Goal: Find specific page/section: Find specific page/section

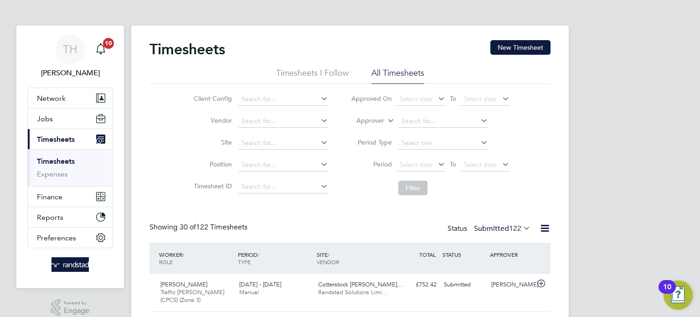
click at [279, 149] on li "Site" at bounding box center [260, 143] width 160 height 22
click at [280, 141] on input at bounding box center [284, 143] width 90 height 13
click at [285, 174] on li "Devonshire Gardens (50CB03)" at bounding box center [290, 180] width 105 height 12
type input "Devonshire Gardens (50CB03)"
click at [429, 188] on li "Filter" at bounding box center [430, 188] width 181 height 24
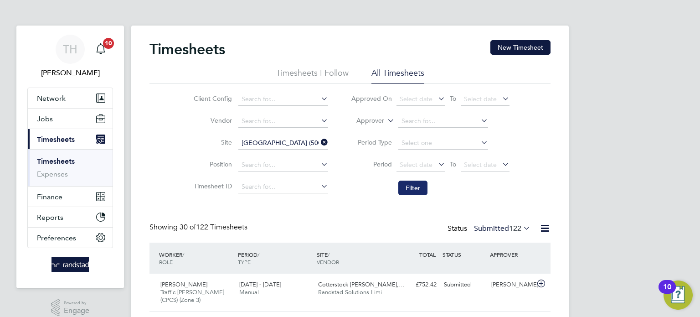
click at [422, 191] on button "Filter" at bounding box center [413, 188] width 29 height 15
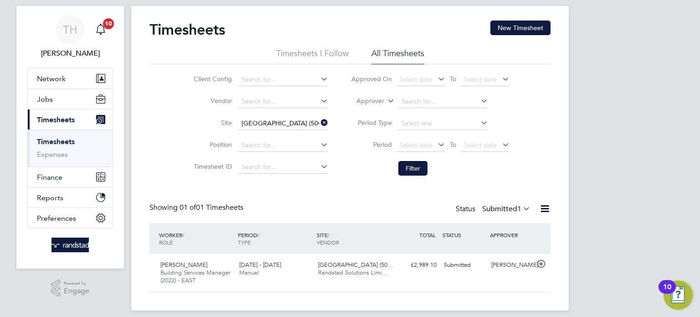
scroll to position [27, 0]
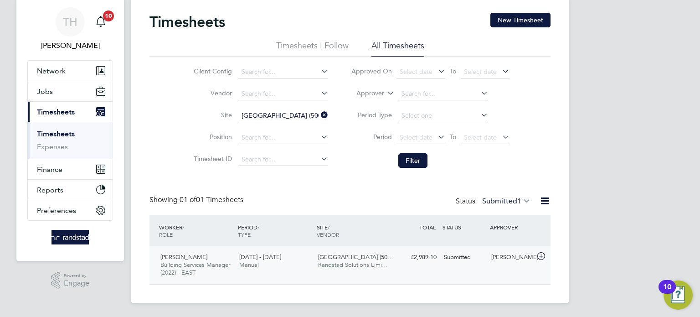
click at [374, 257] on span "Devonshire Gardens (50…" at bounding box center [355, 257] width 75 height 8
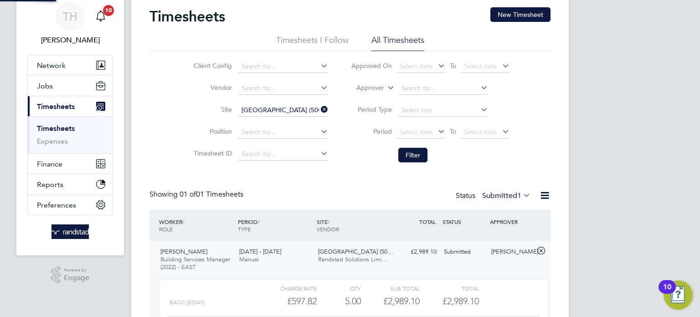
scroll to position [111, 0]
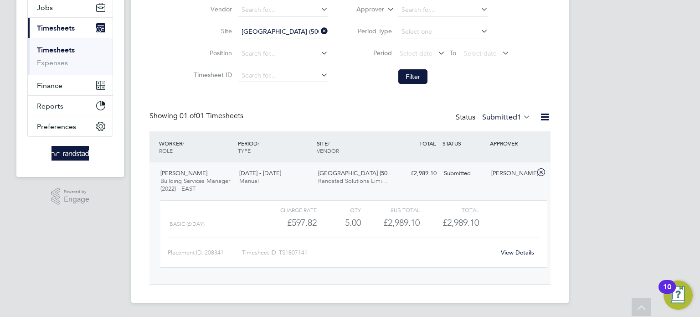
click at [508, 249] on link "View Details" at bounding box center [517, 253] width 33 height 8
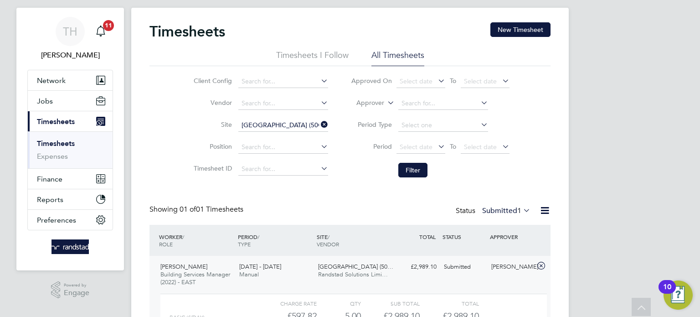
scroll to position [0, 0]
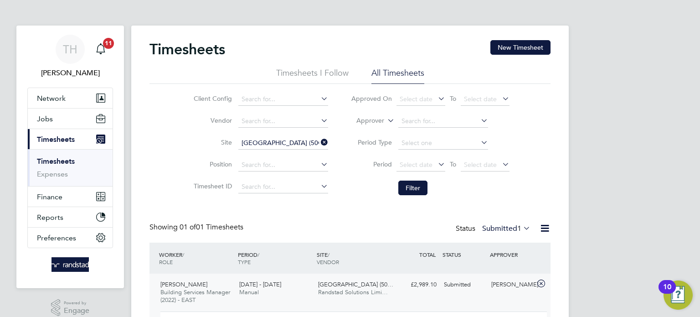
click at [319, 140] on icon at bounding box center [319, 142] width 0 height 13
click at [299, 147] on input at bounding box center [284, 143] width 90 height 13
type input "29 maryle"
click at [331, 156] on li "Position" at bounding box center [260, 165] width 160 height 22
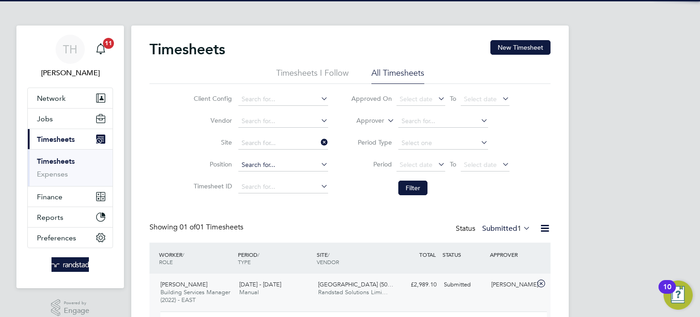
click at [298, 161] on input at bounding box center [284, 165] width 90 height 13
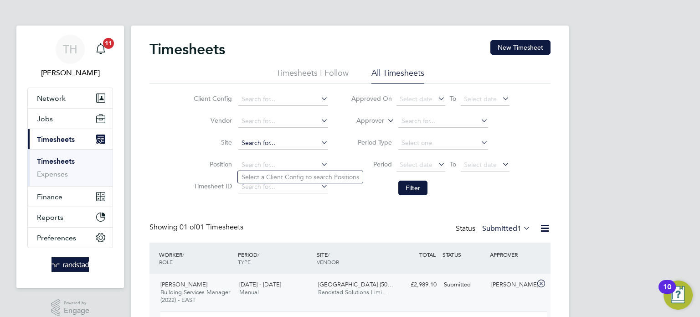
click at [292, 145] on input at bounding box center [284, 143] width 90 height 13
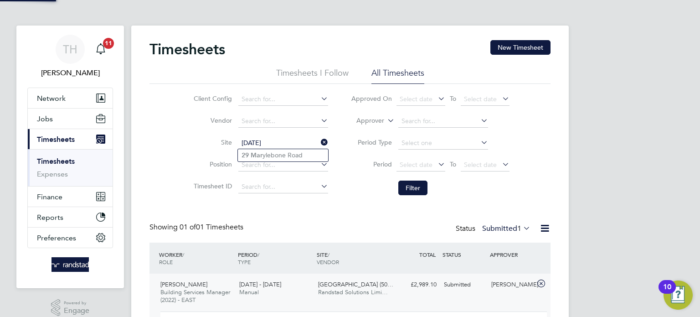
click at [261, 155] on b "Mar" at bounding box center [257, 155] width 12 height 8
type input "29 Marylebone Road"
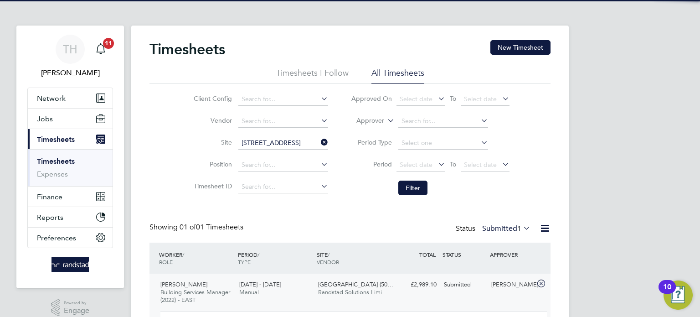
click at [436, 196] on li "Filter" at bounding box center [430, 188] width 181 height 24
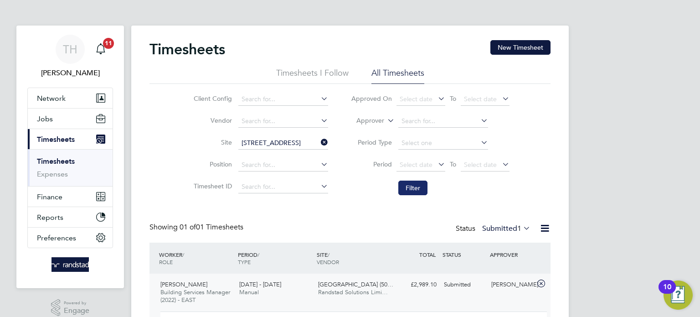
click at [414, 187] on button "Filter" at bounding box center [413, 188] width 29 height 15
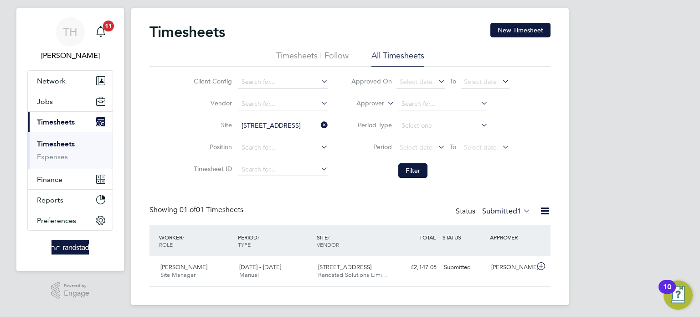
scroll to position [20, 0]
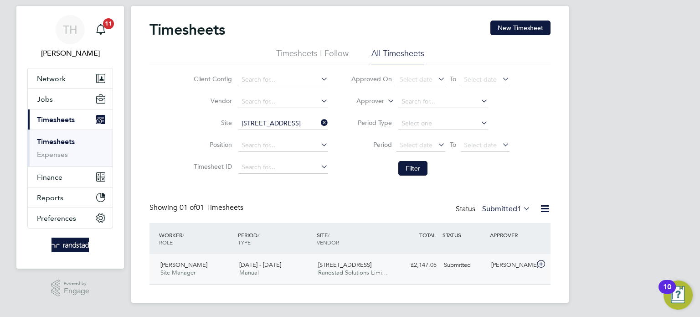
click at [390, 275] on div "29 Marylebone Road Randstad Solutions Limi…" at bounding box center [354, 269] width 79 height 23
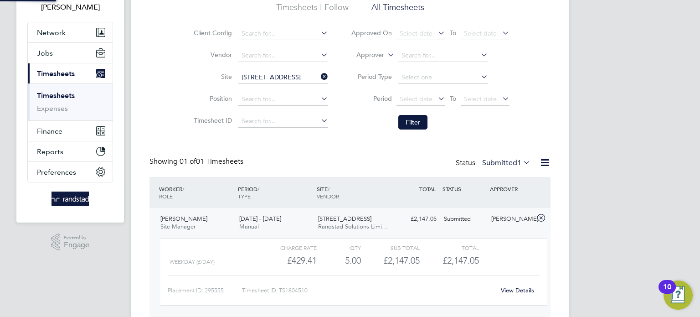
scroll to position [104, 0]
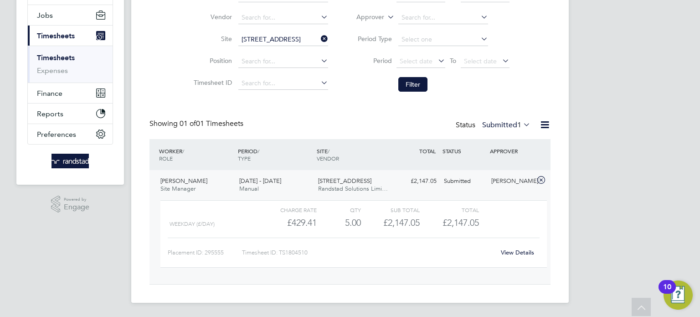
click at [501, 250] on link "View Details" at bounding box center [517, 253] width 33 height 8
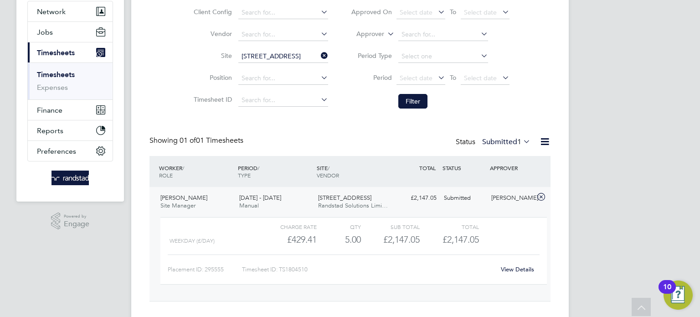
scroll to position [0, 0]
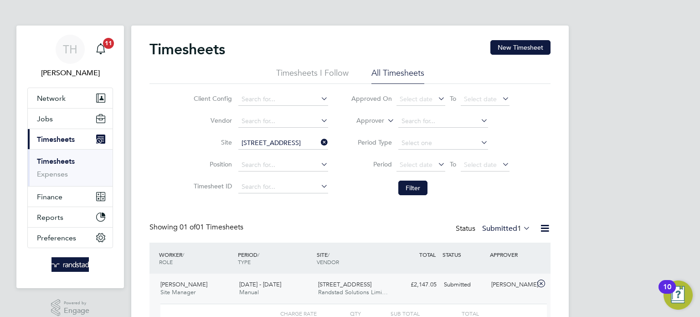
click at [319, 140] on icon at bounding box center [319, 142] width 0 height 13
click at [291, 150] on li "Site" at bounding box center [260, 143] width 160 height 22
click at [291, 145] on input at bounding box center [284, 143] width 90 height 13
paste input "Spec out Moiz Zahid"
type input "Spec out Moiz Zahid"
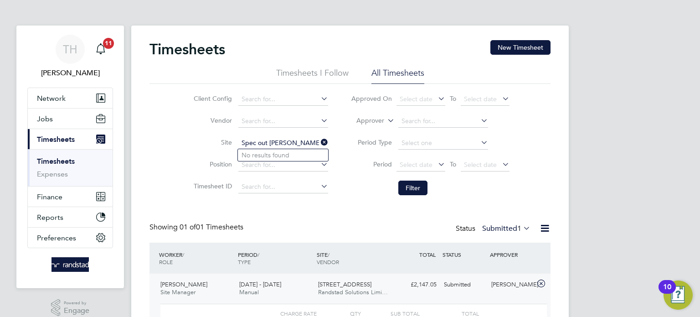
click at [319, 141] on icon at bounding box center [319, 142] width 0 height 13
